Goal: Task Accomplishment & Management: Use online tool/utility

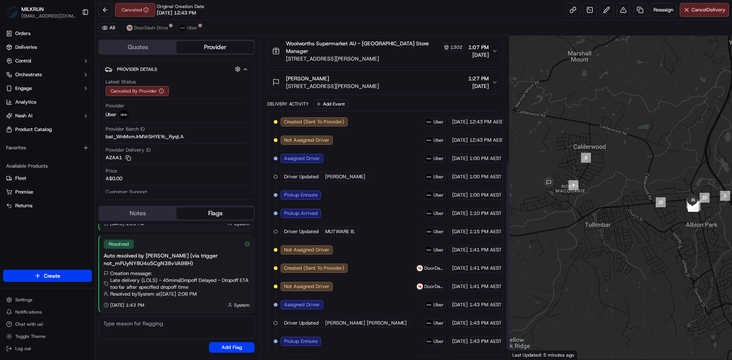
scroll to position [234, 0]
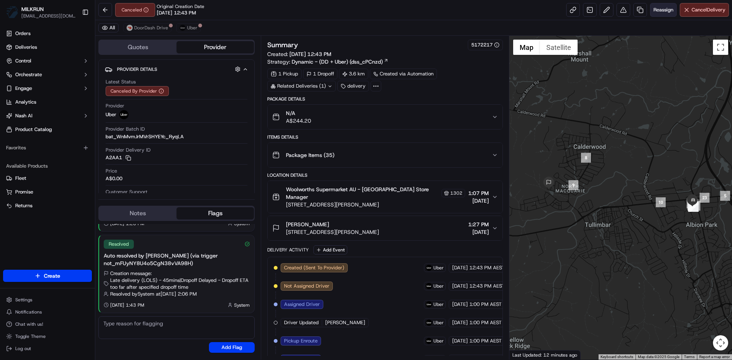
click at [659, 6] on button "Reassign" at bounding box center [663, 10] width 27 height 14
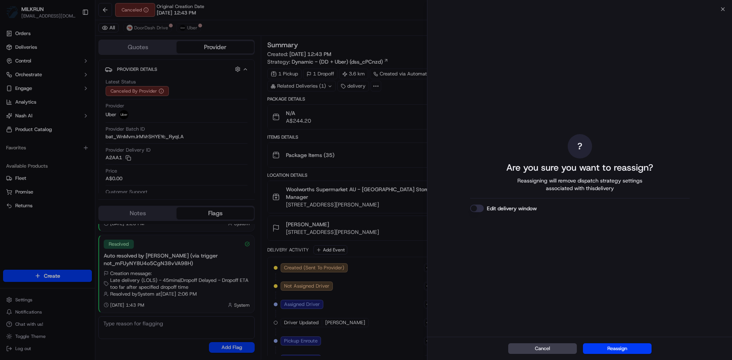
click at [621, 347] on button "Reassign" at bounding box center [617, 349] width 69 height 11
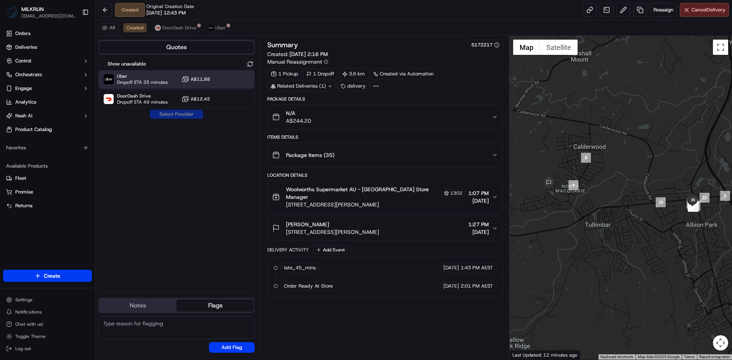
click at [151, 73] on div "Uber Dropoff ETA 35 minutes A$11.88" at bounding box center [176, 79] width 156 height 18
click at [189, 115] on button "Assign Provider" at bounding box center [176, 114] width 54 height 9
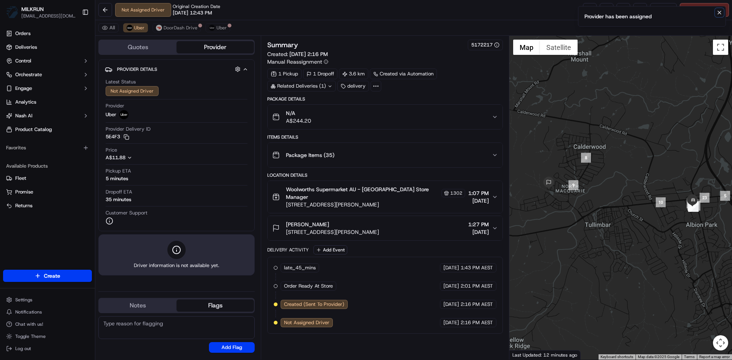
click at [718, 13] on icon "Notifications (F8)" at bounding box center [720, 13] width 6 height 6
click at [586, 8] on link at bounding box center [590, 10] width 14 height 14
